Goal: Information Seeking & Learning: Check status

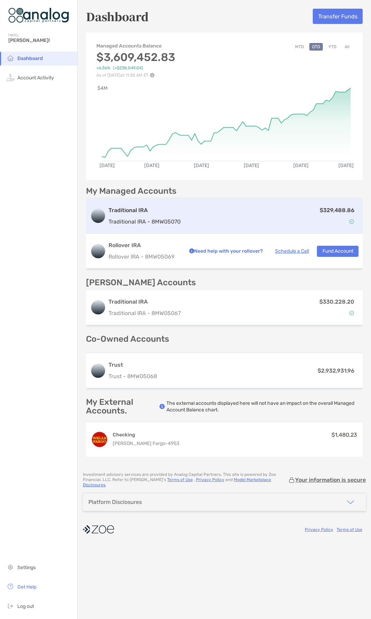
click at [229, 225] on div "$329,488.86" at bounding box center [270, 216] width 175 height 20
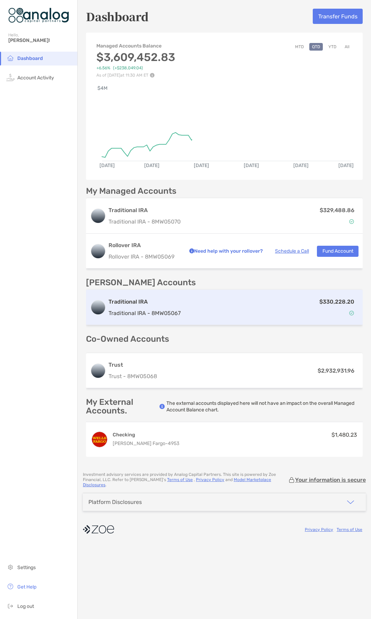
click at [231, 308] on div "$330,228.20" at bounding box center [270, 307] width 175 height 20
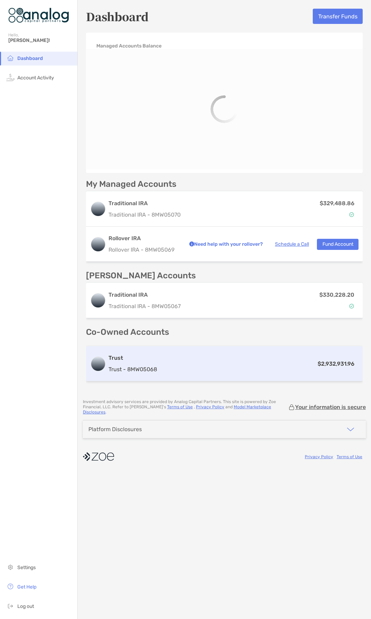
click at [163, 372] on div "Trust Trust - 8MW05068 $2,932,931.96" at bounding box center [224, 363] width 277 height 35
